Goal: Task Accomplishment & Management: Manage account settings

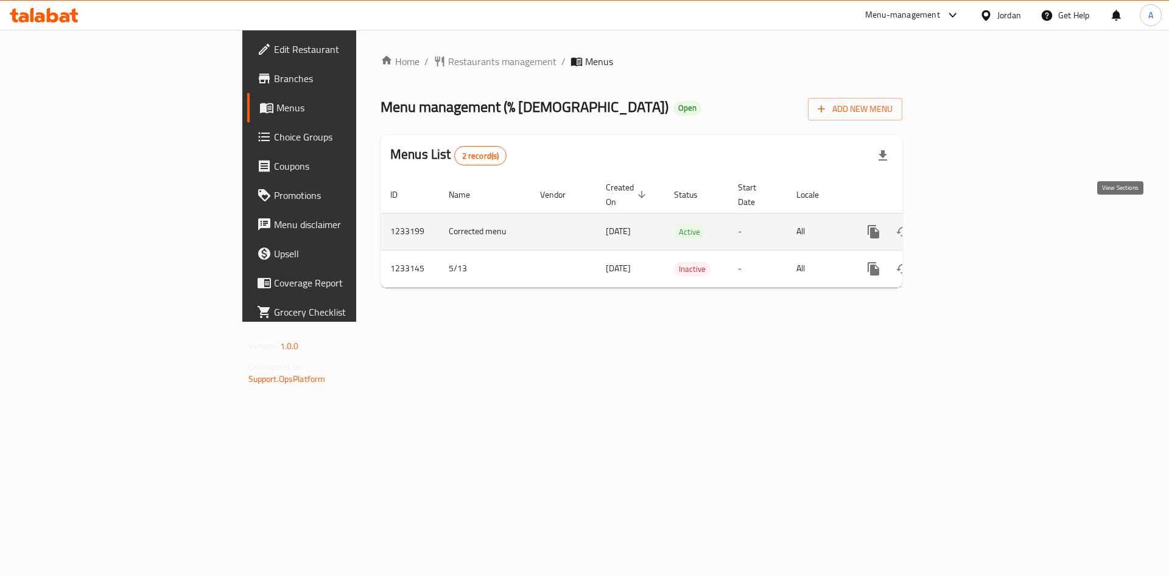
click at [976, 217] on link "enhanced table" at bounding box center [960, 231] width 29 height 29
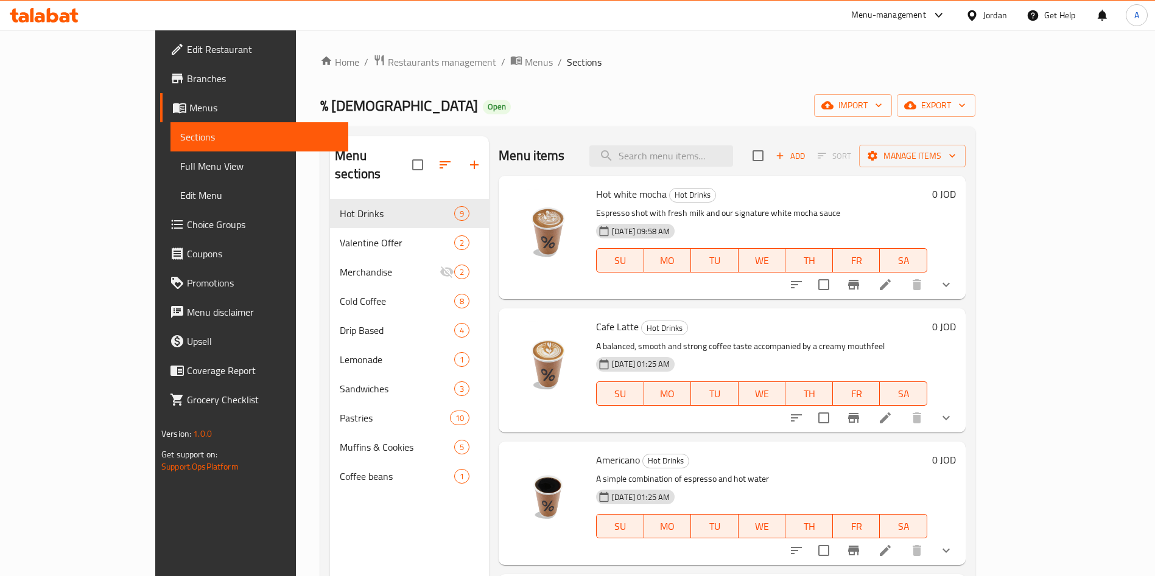
click at [187, 223] on span "Choice Groups" at bounding box center [263, 224] width 152 height 15
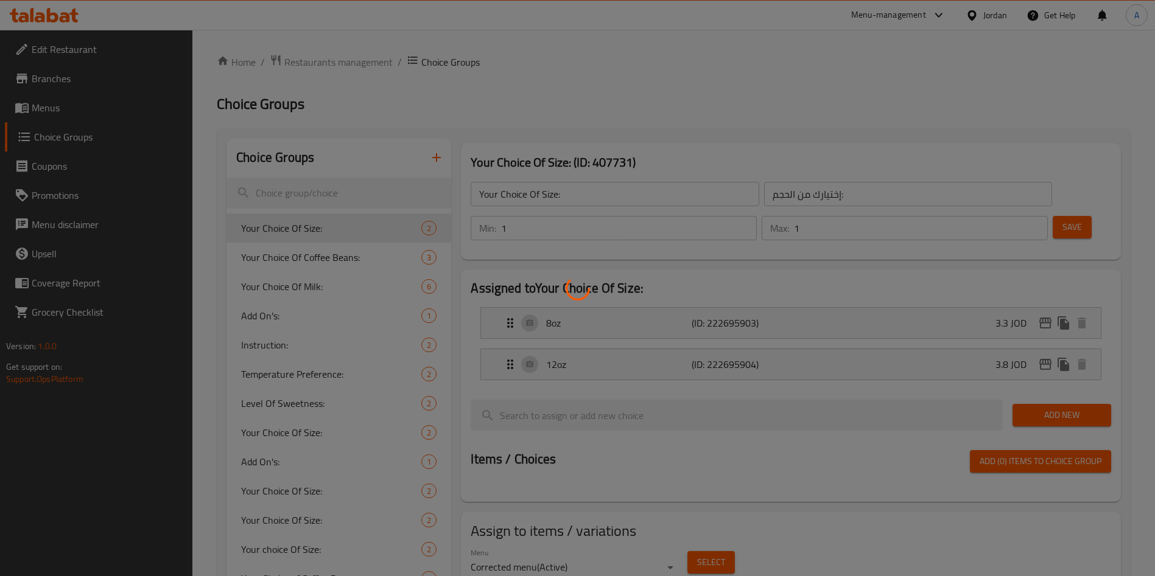
click at [201, 407] on div at bounding box center [577, 288] width 1155 height 576
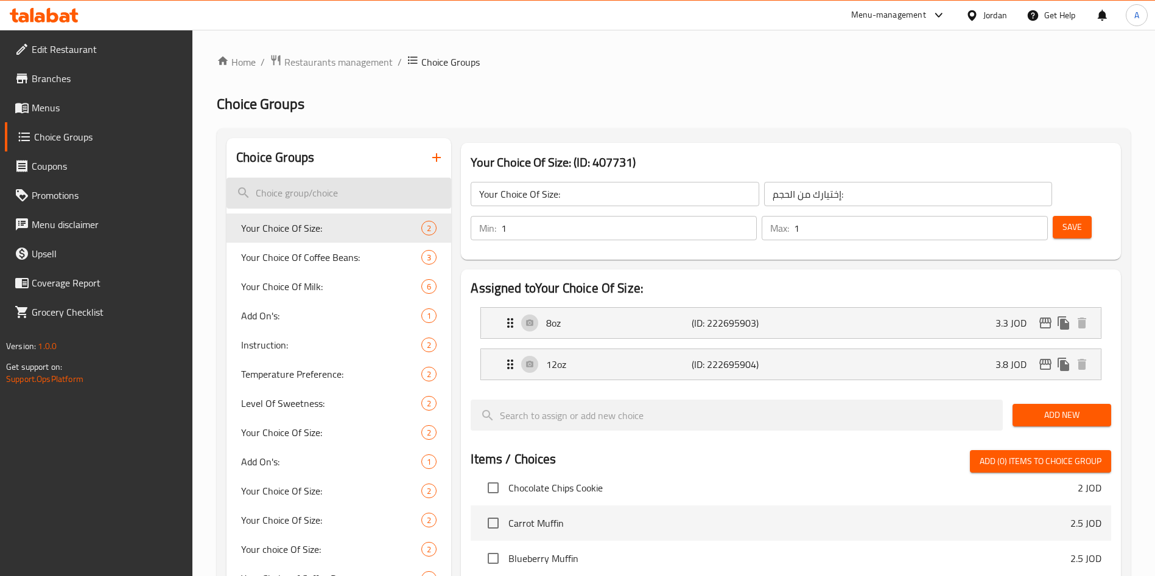
click at [324, 200] on input "search" at bounding box center [338, 193] width 225 height 31
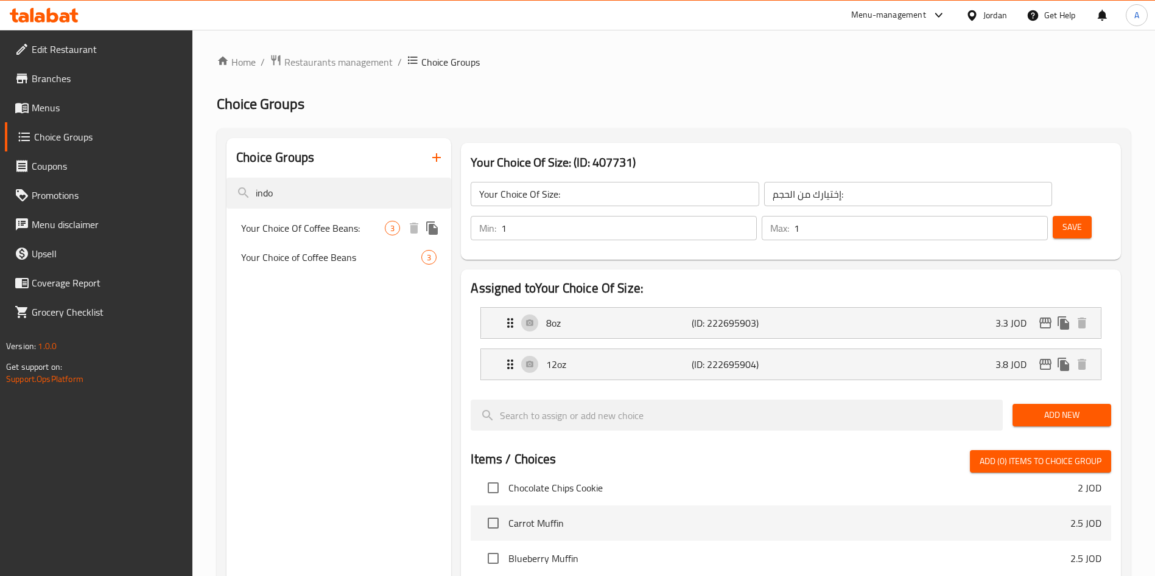
type input "indo"
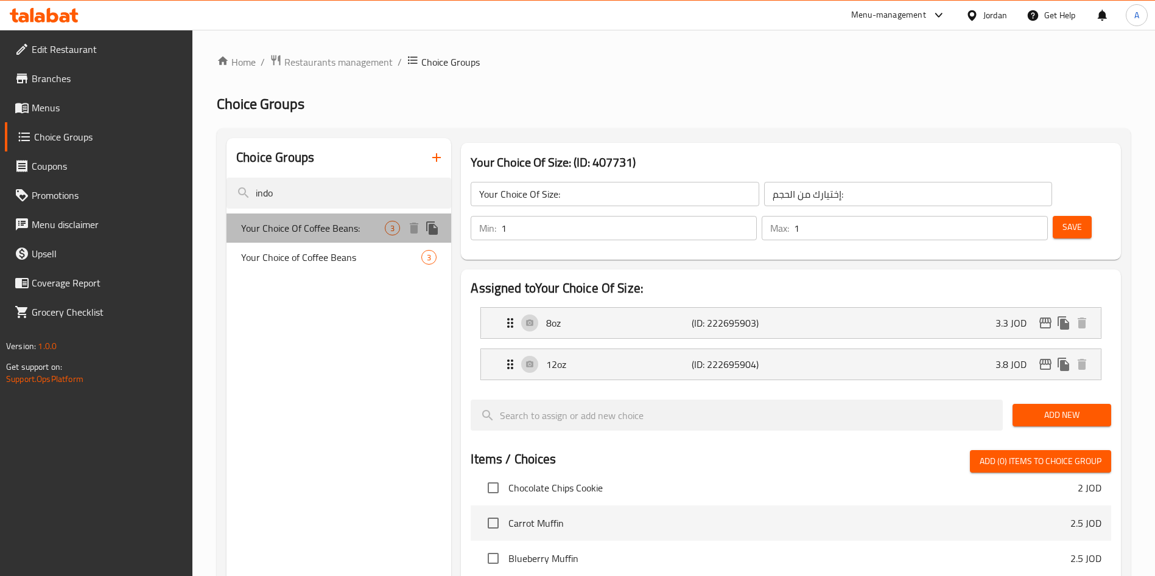
click at [343, 223] on span "Your Choice Of Coffee Beans:" at bounding box center [313, 228] width 144 height 15
type input "Your Choice Of Coffee Beans:"
type input "إختيارك من حبوب القهوة:"
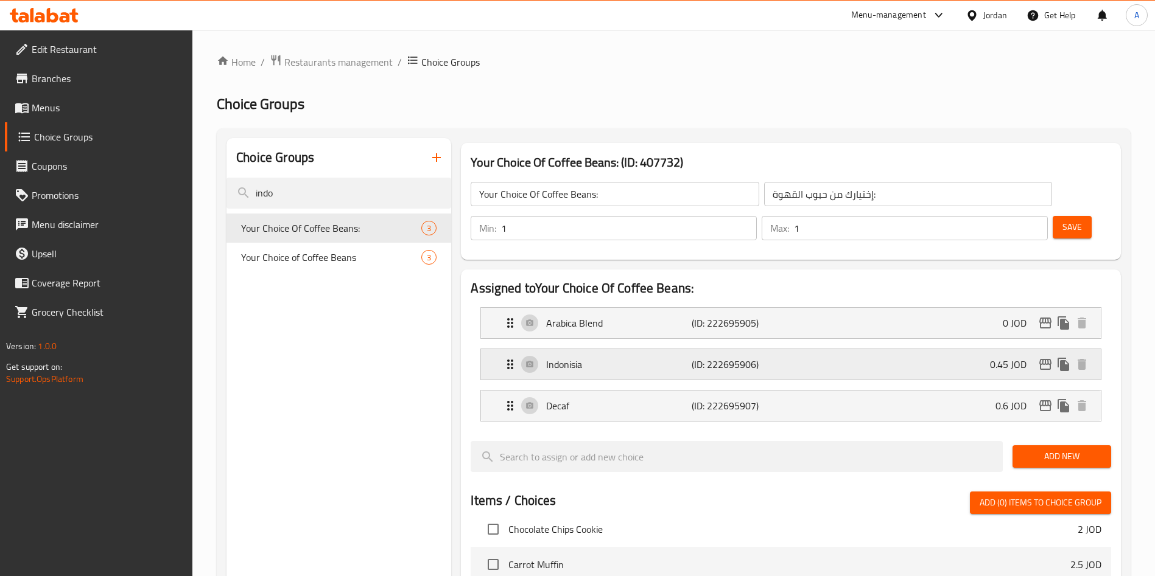
click at [629, 357] on p "Indonisia" at bounding box center [618, 364] width 145 height 15
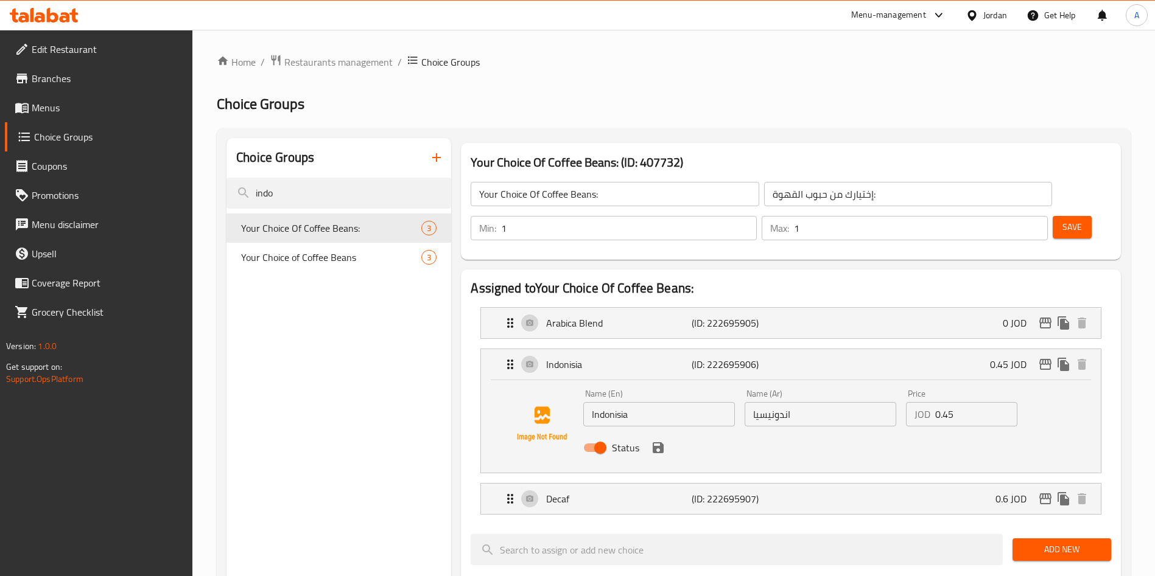
click at [695, 402] on input "Indonisia" at bounding box center [659, 414] width 152 height 24
click at [680, 402] on input "Indonisia" at bounding box center [659, 414] width 152 height 24
paste input "[PERSON_NAME]"
type input "Indonisia Gaya Kala"
click at [816, 402] on input "اندونيسيا" at bounding box center [820, 414] width 152 height 24
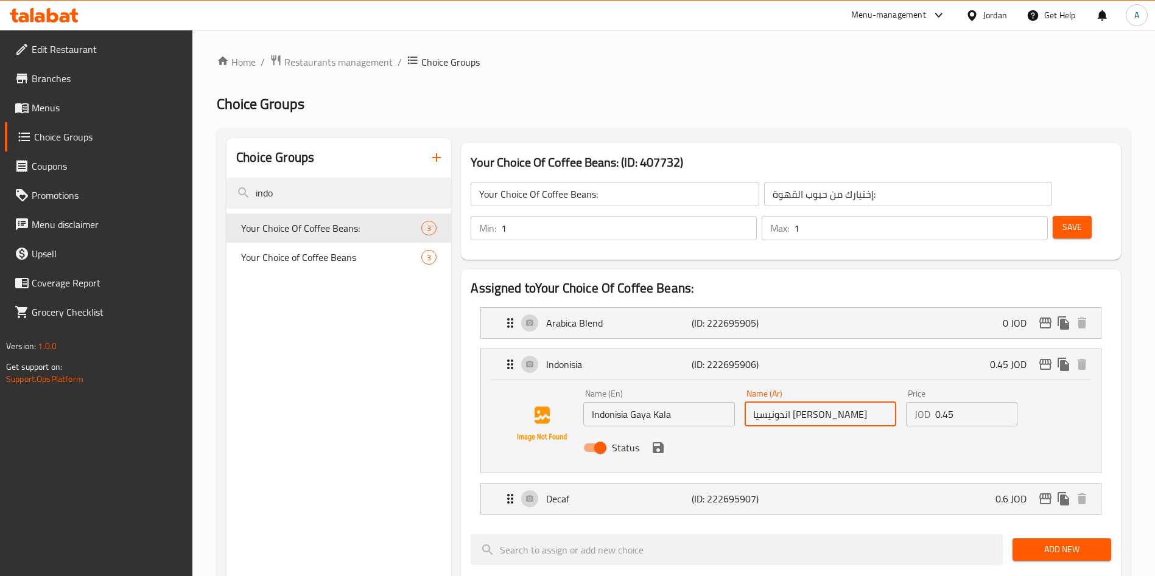
click at [661, 432] on div "Status" at bounding box center [820, 448] width 484 height 33
click at [655, 442] on icon "save" at bounding box center [657, 447] width 11 height 11
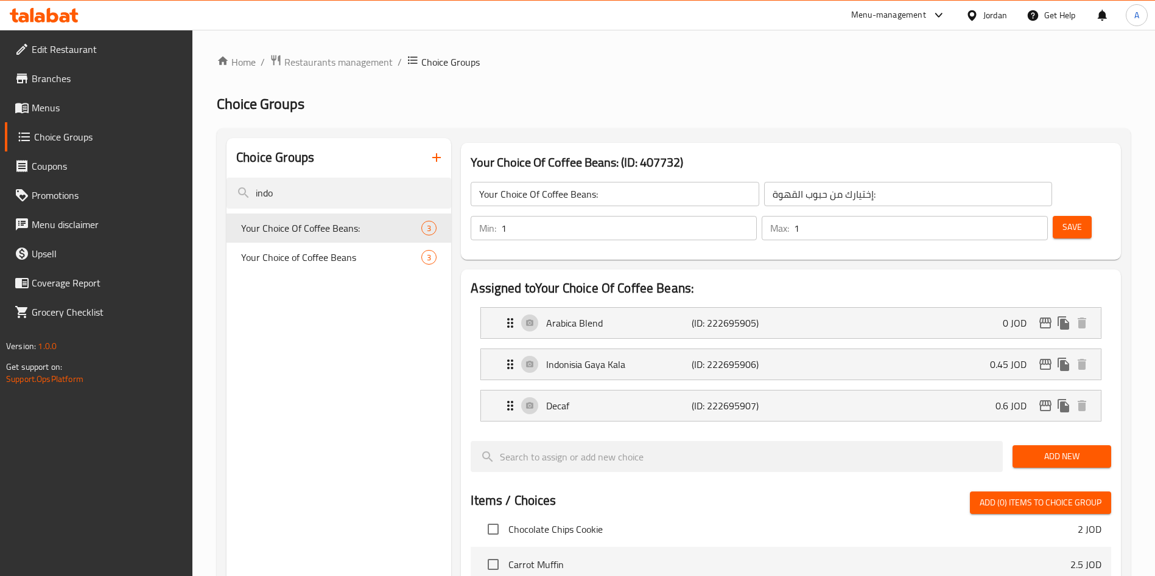
type input "اندونيسيا [PERSON_NAME]"
click at [1052, 209] on div "Min: 1 ​ Max: 1 ​ Save" at bounding box center [788, 228] width 650 height 39
click at [1062, 220] on span "Save" at bounding box center [1071, 227] width 19 height 15
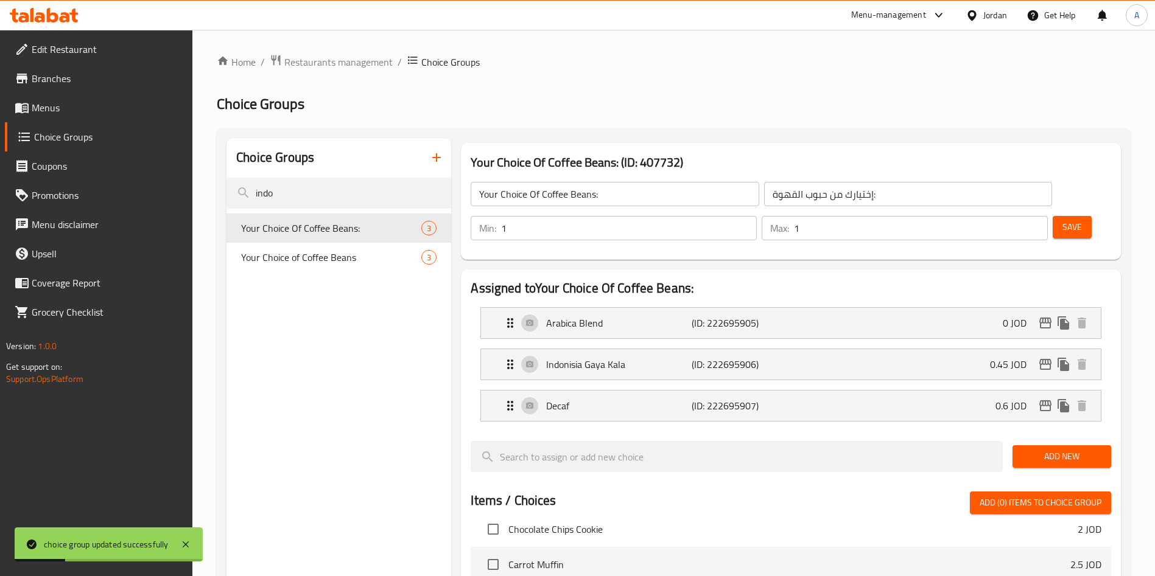
click at [94, 109] on span "Menus" at bounding box center [108, 107] width 152 height 15
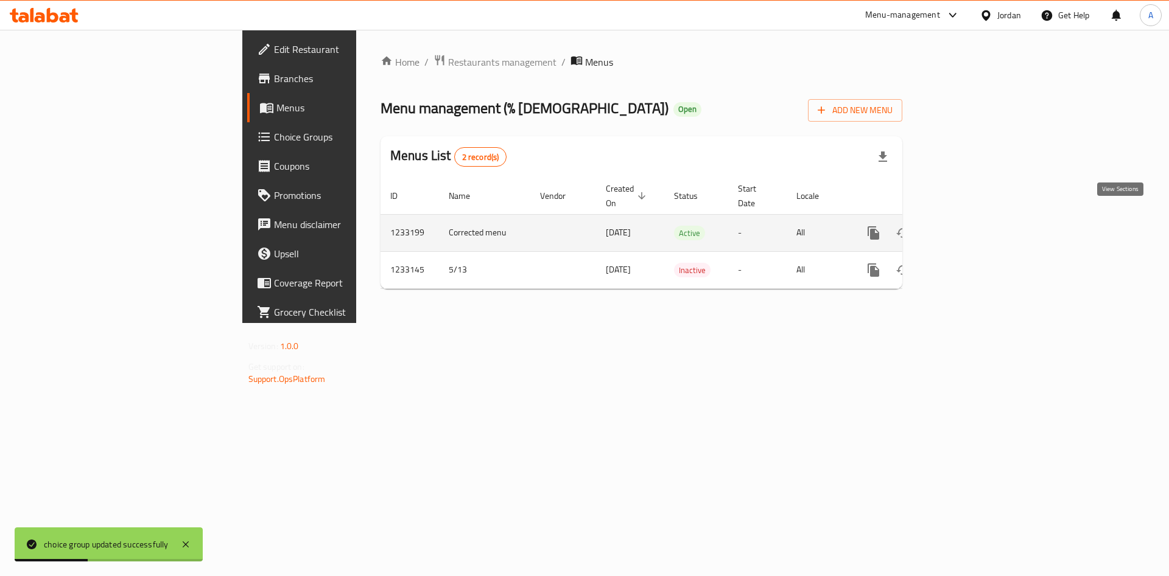
click at [976, 218] on link "enhanced table" at bounding box center [960, 232] width 29 height 29
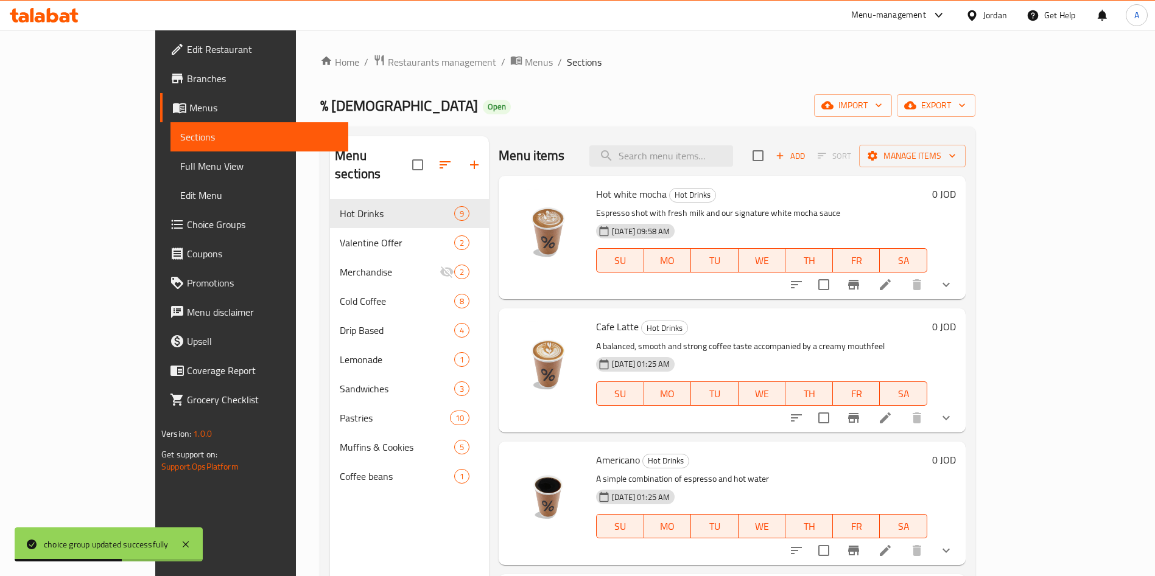
click at [902, 425] on li at bounding box center [885, 418] width 34 height 22
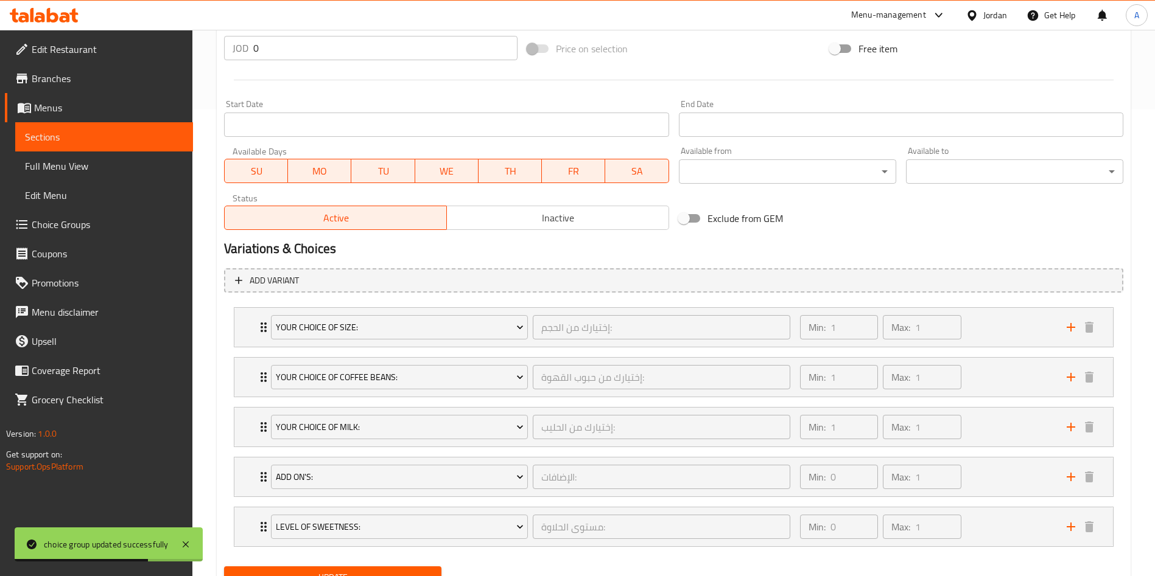
scroll to position [521, 0]
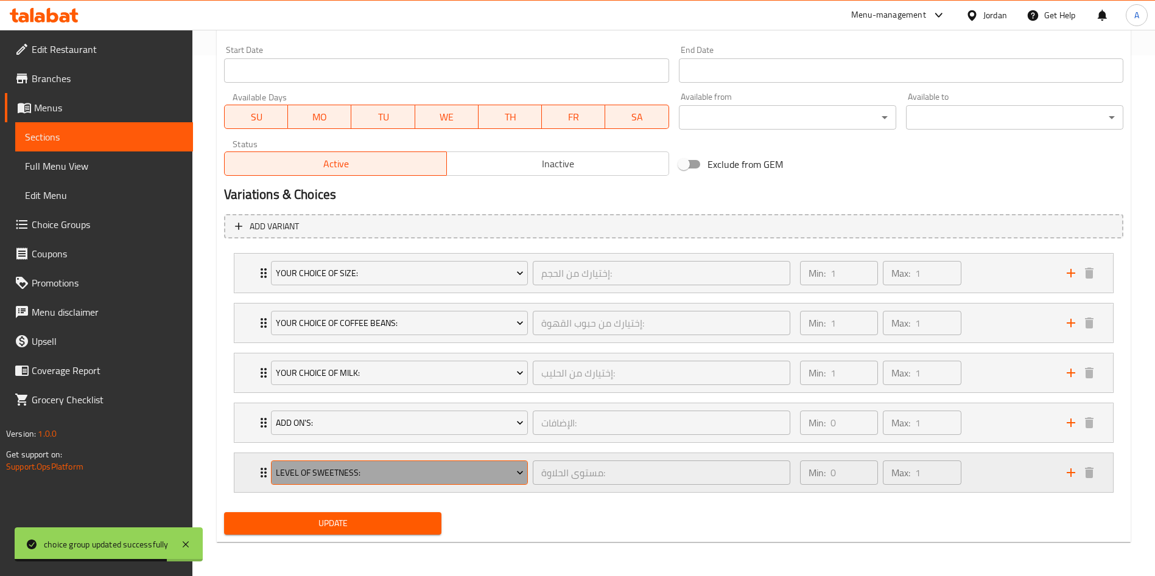
click at [478, 478] on span "Level Of Sweetness:" at bounding box center [400, 473] width 248 height 15
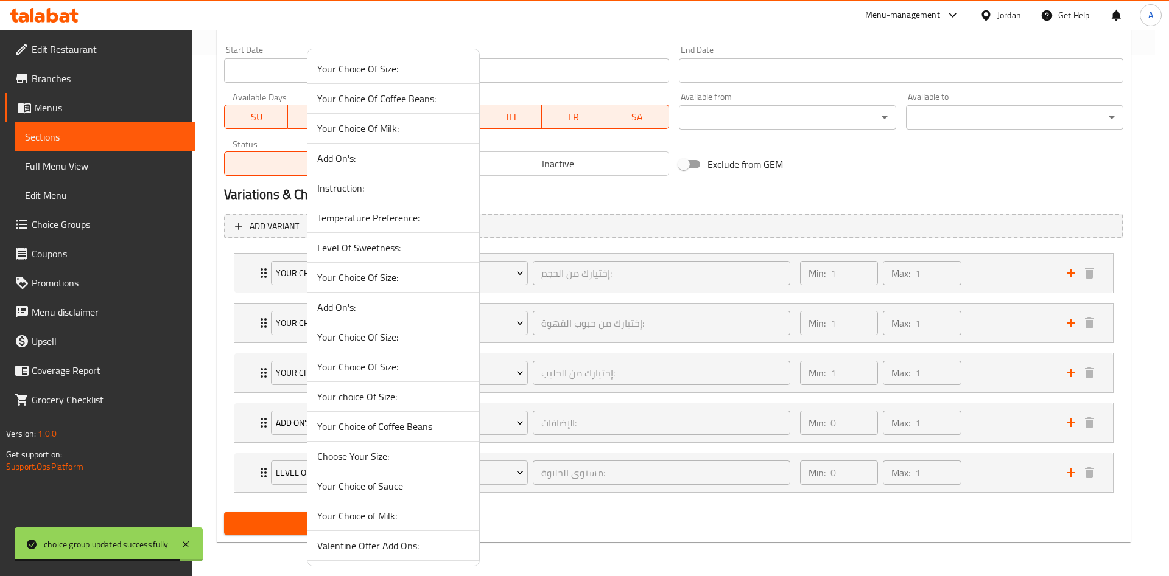
click at [253, 427] on div at bounding box center [584, 288] width 1169 height 576
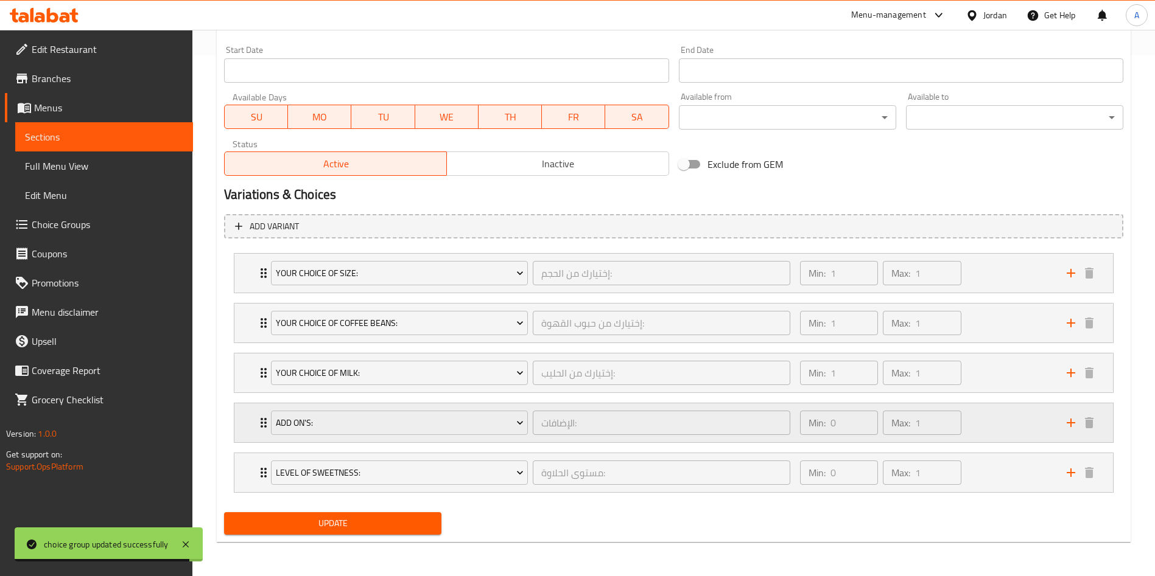
click at [251, 427] on div "Add On's: الإضافات: ​ Min: 0 ​ Max: 1 ​" at bounding box center [673, 423] width 878 height 39
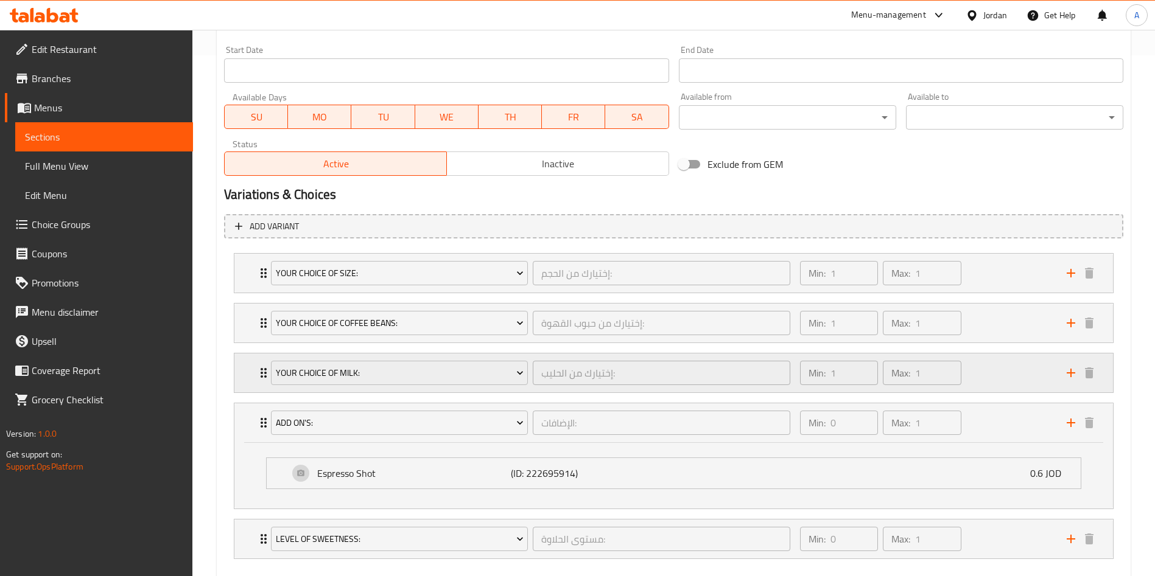
click at [256, 383] on div "Your Choice Of Milk: إختيارك من الحليب: ​ Min: 1 ​ Max: 1 ​" at bounding box center [677, 373] width 842 height 39
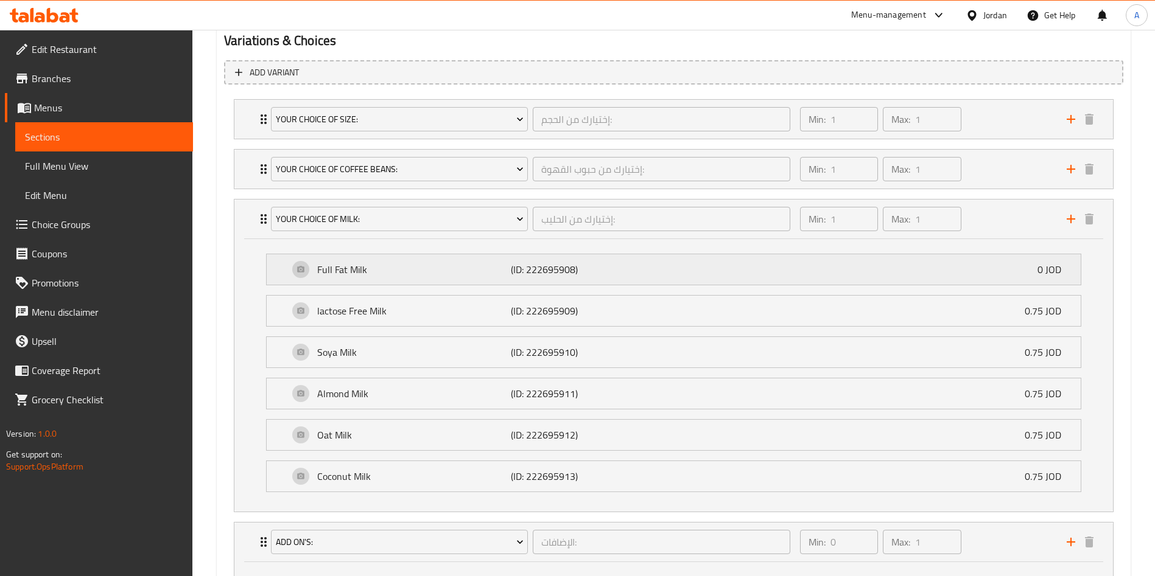
scroll to position [704, 0]
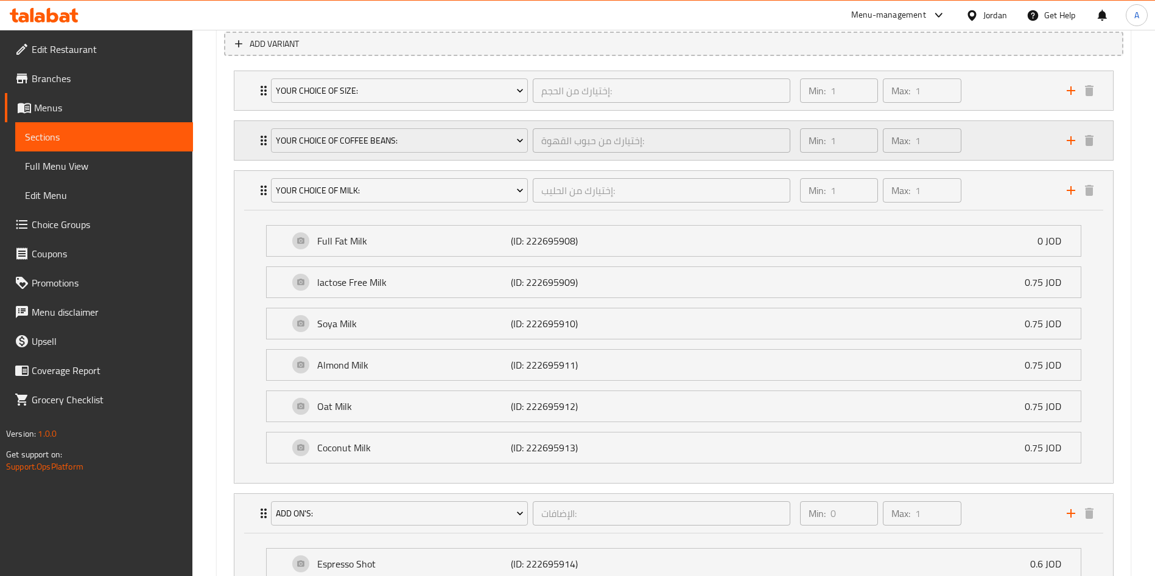
click at [243, 140] on div "Your Choice Of Coffee Beans: إختيارك من حبوب القهوة: ​ Min: 1 ​ Max: 1 ​" at bounding box center [673, 140] width 878 height 39
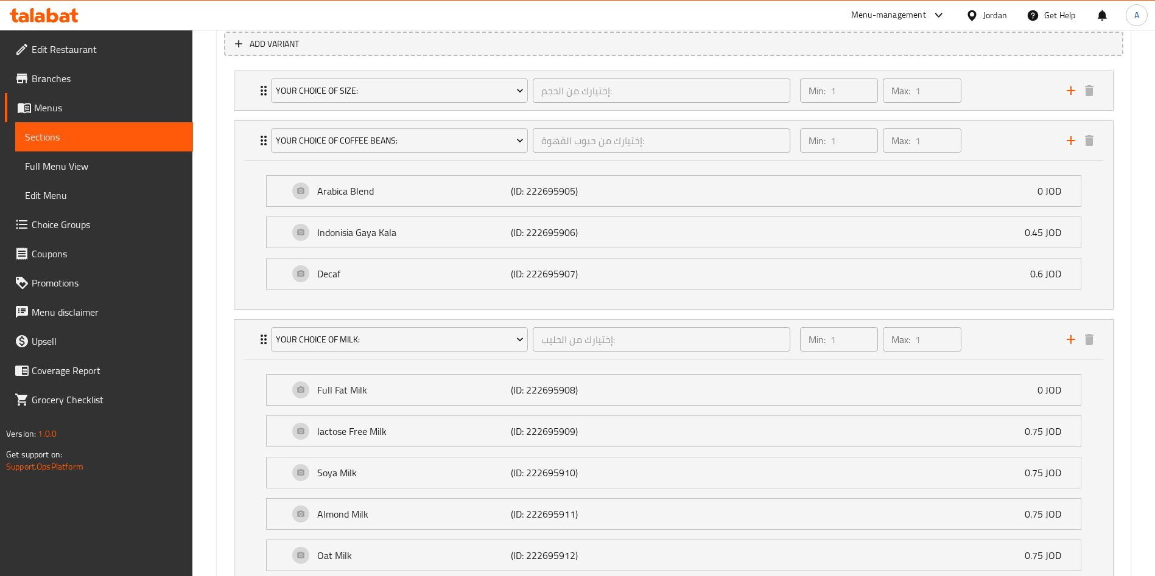
click at [57, 16] on icon at bounding box center [53, 15] width 12 height 15
